Goal: Task Accomplishment & Management: Complete application form

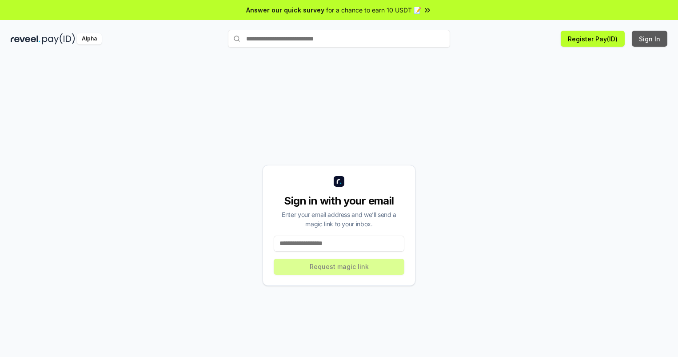
click at [650, 39] on button "Sign In" at bounding box center [650, 39] width 36 height 16
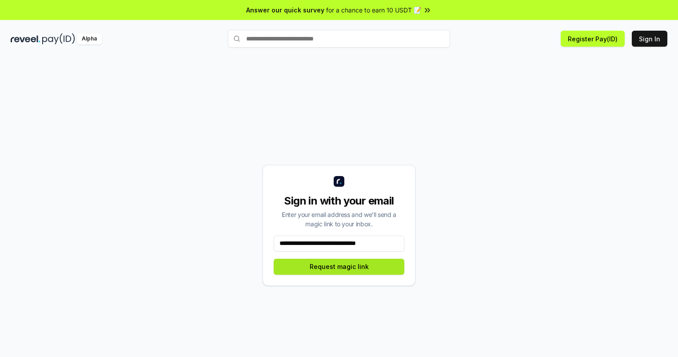
type input "**********"
click at [339, 266] on button "Request magic link" at bounding box center [339, 267] width 131 height 16
